Goal: Find specific page/section: Find specific page/section

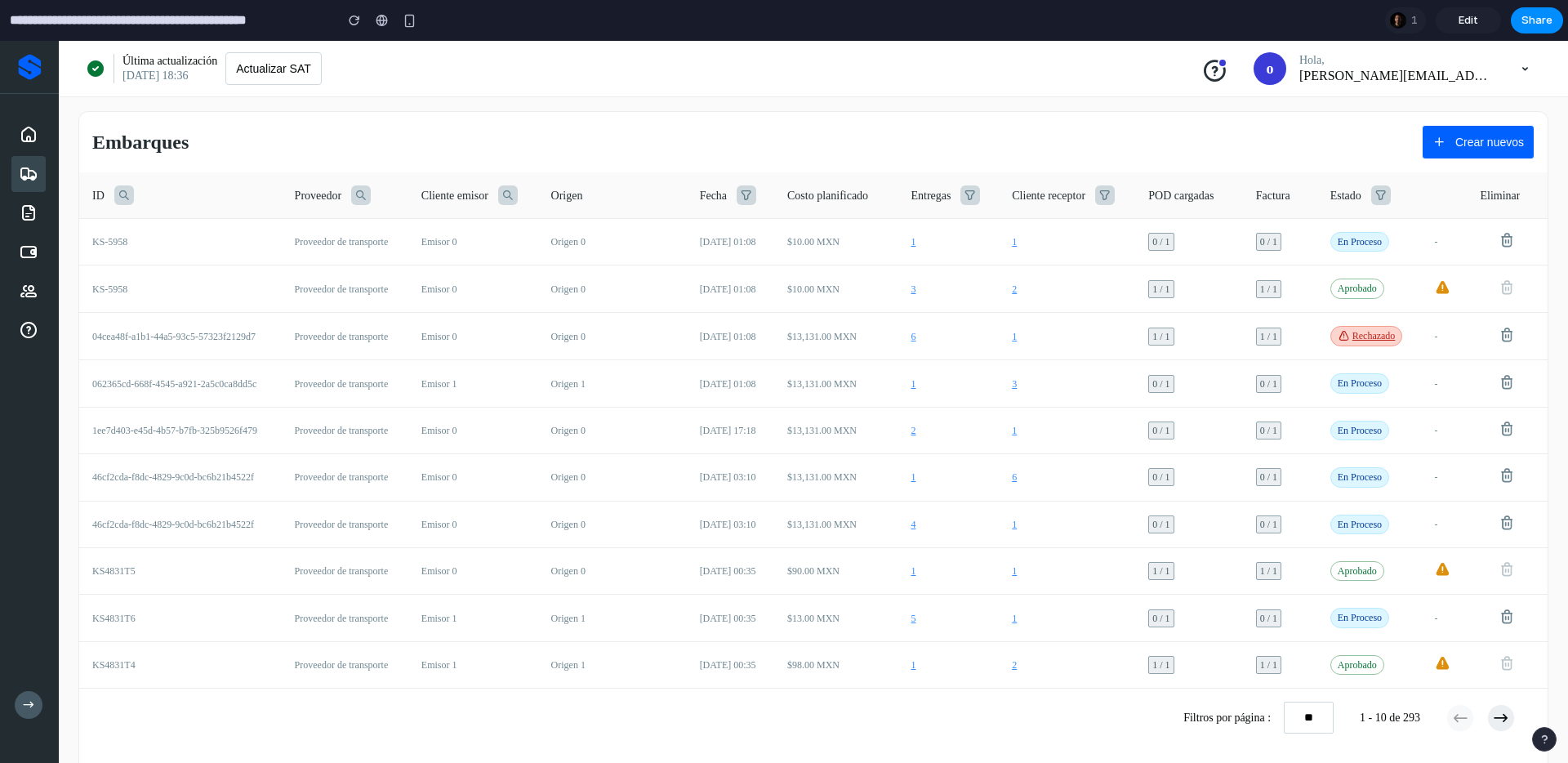
drag, startPoint x: 925, startPoint y: 199, endPoint x: 976, endPoint y: 199, distance: 51.0
click at [976, 199] on div "Entregas" at bounding box center [948, 194] width 75 height 20
click at [980, 191] on icon at bounding box center [969, 194] width 20 height 20
click at [977, 198] on icon at bounding box center [969, 194] width 20 height 20
click at [1107, 196] on icon at bounding box center [1104, 194] width 20 height 20
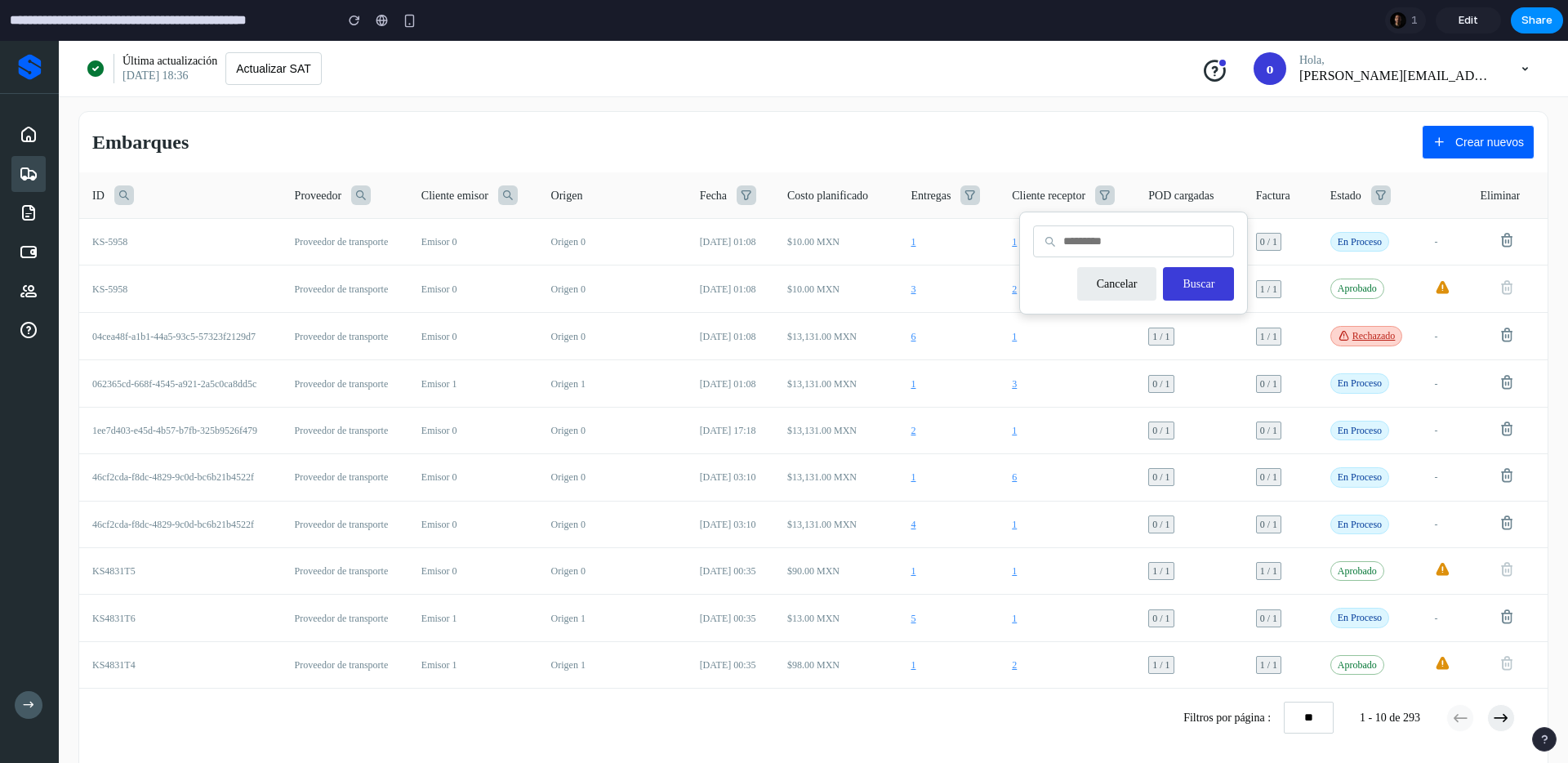
click at [28, 20] on input "**********" at bounding box center [167, 20] width 323 height 30
click at [103, 28] on input "**********" at bounding box center [167, 20] width 323 height 30
click at [468, 104] on div "Embarques Crear nuevos ID Proveedor Cliente emisor Origen Fecha Costo planifica…" at bounding box center [813, 442] width 1509 height 703
click at [979, 196] on icon at bounding box center [969, 194] width 20 height 20
click at [1113, 204] on icon at bounding box center [1104, 194] width 20 height 20
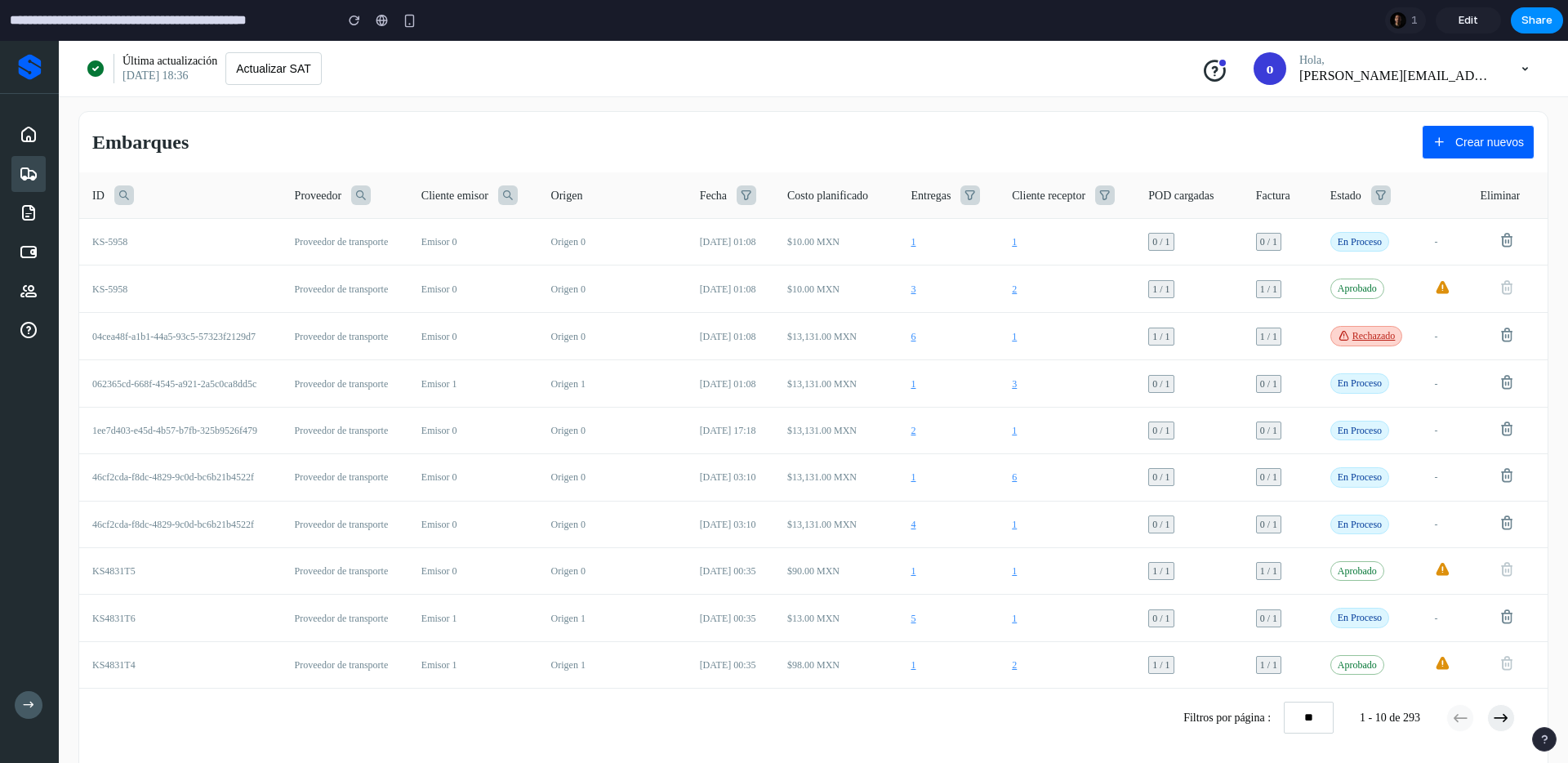
click at [984, 216] on th "Entregas" at bounding box center [948, 195] width 101 height 46
click at [374, 21] on link at bounding box center [382, 20] width 24 height 24
click at [1410, 21] on div "1" at bounding box center [1405, 20] width 41 height 26
